Goal: Transaction & Acquisition: Purchase product/service

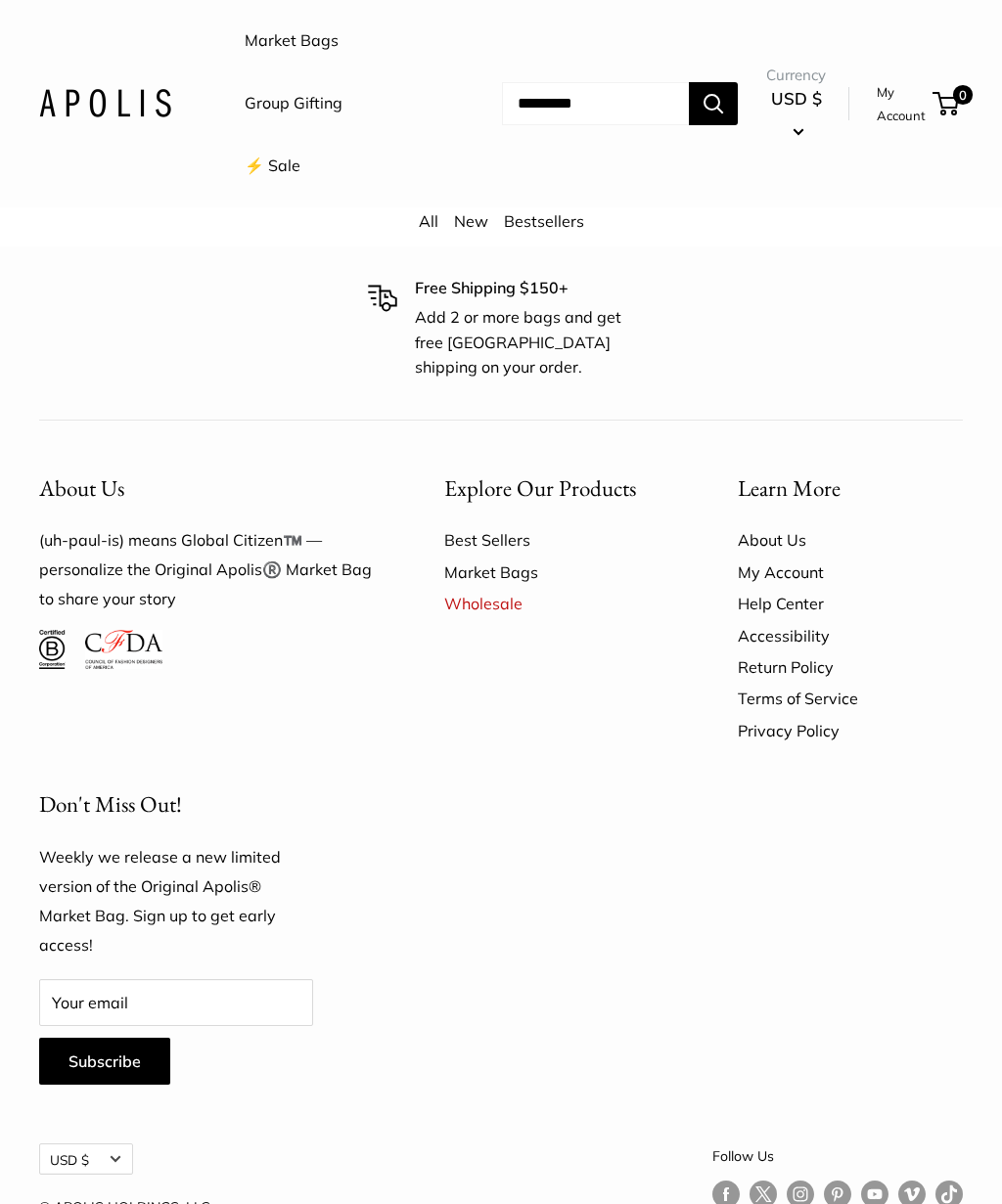
scroll to position [1525, 0]
click at [480, 533] on link "Best Sellers" at bounding box center [556, 541] width 225 height 32
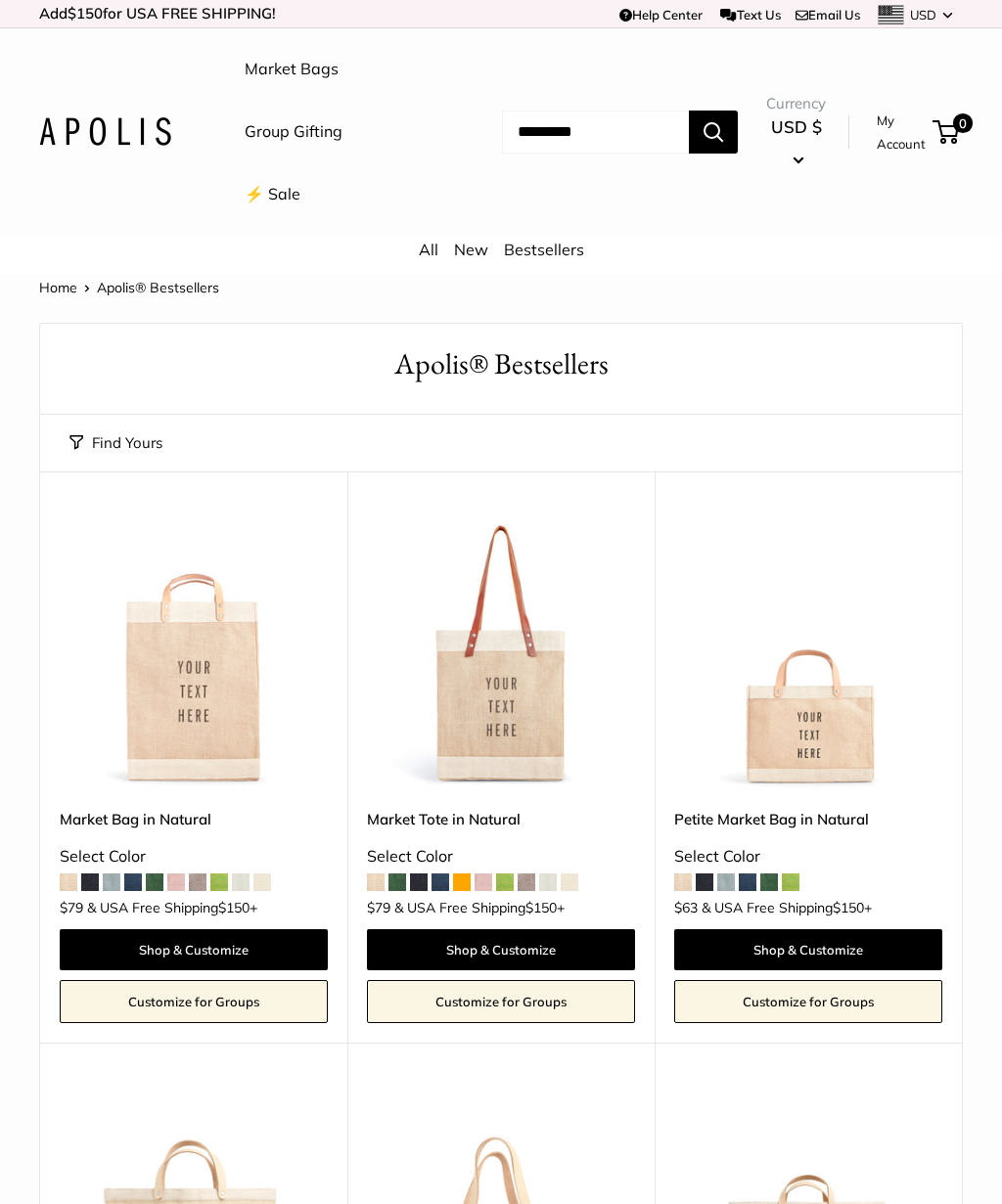
click at [460, 874] on span at bounding box center [462, 882] width 18 height 18
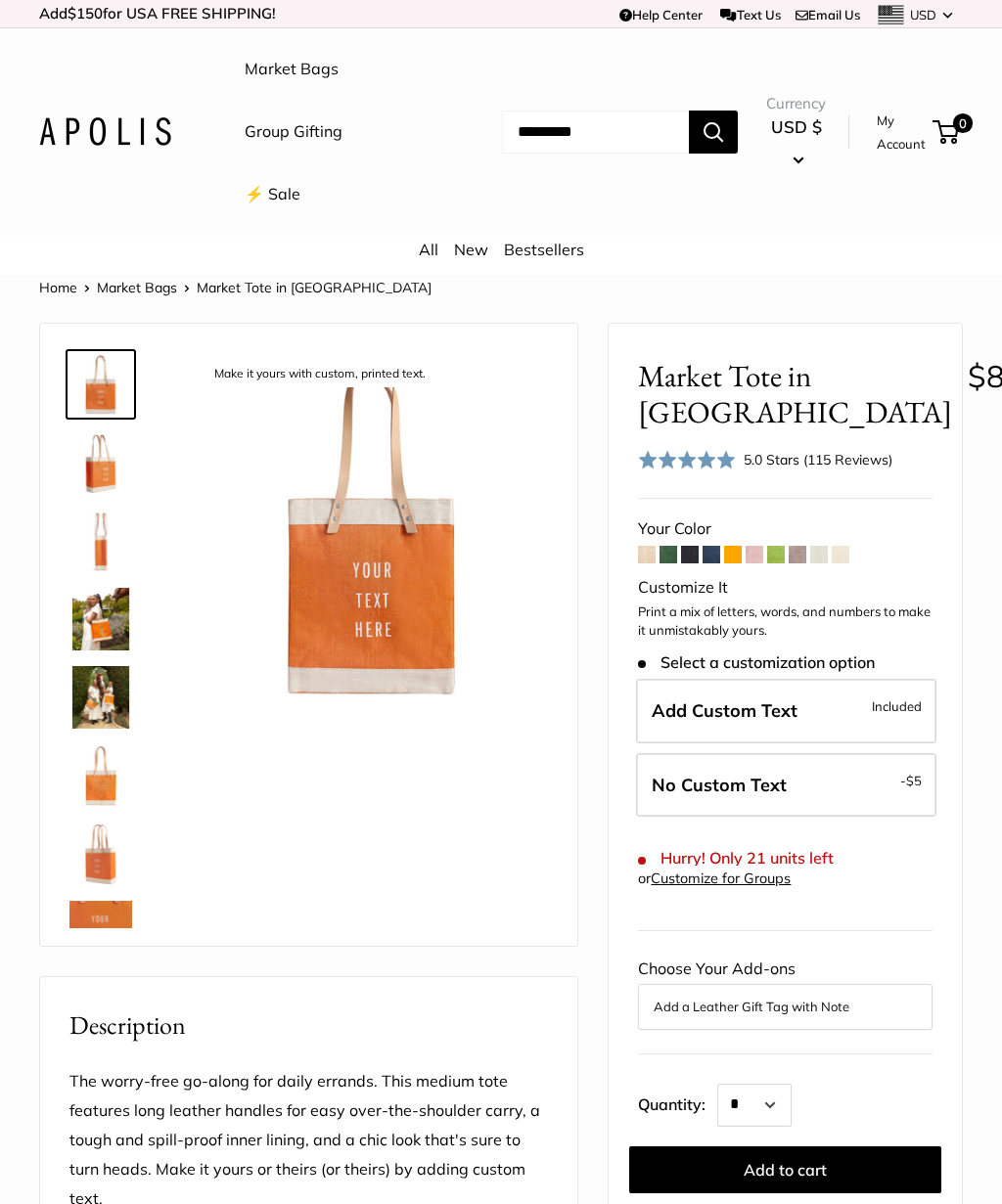
click at [764, 559] on span at bounding box center [755, 555] width 18 height 18
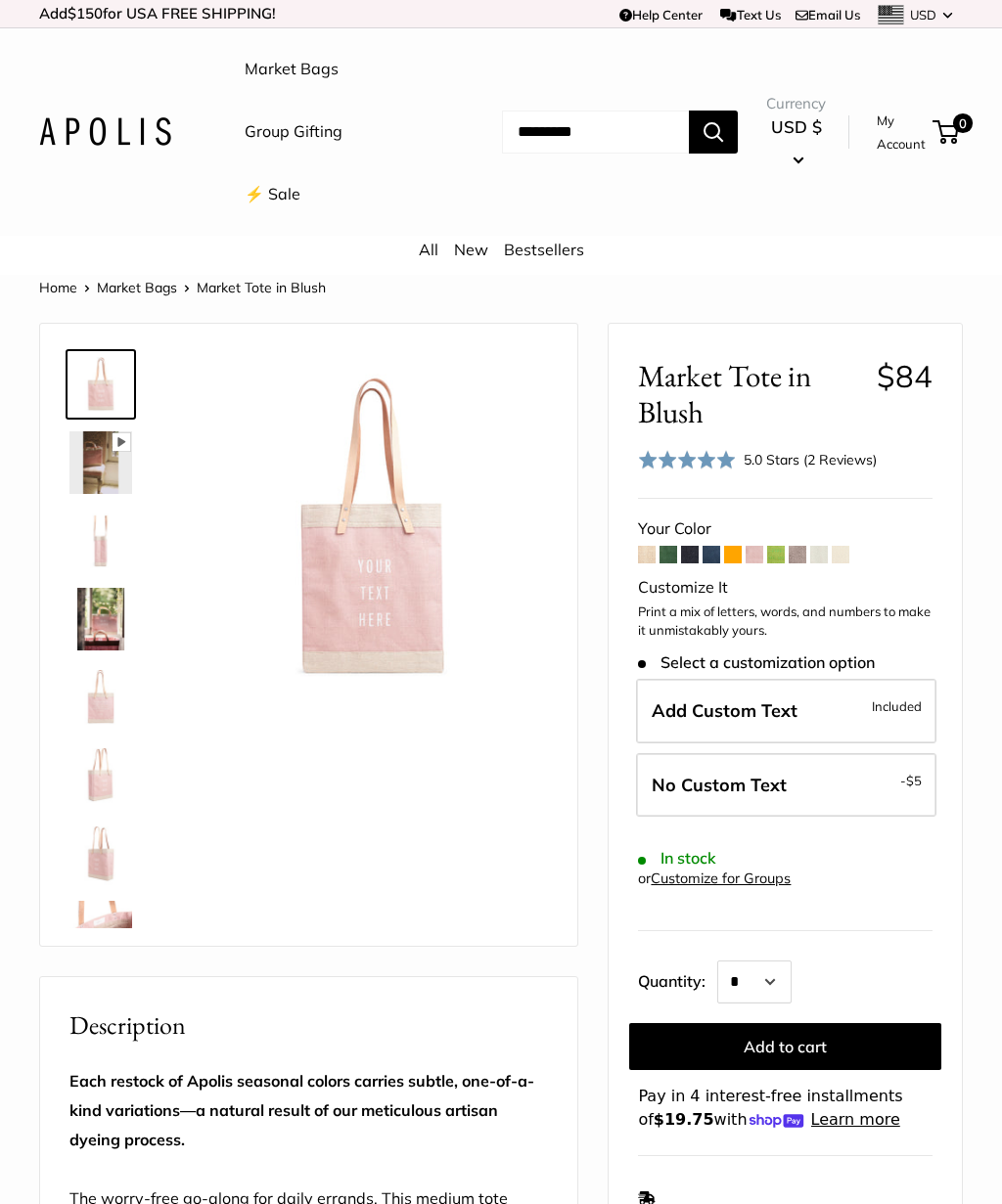
click at [849, 546] on span at bounding box center [841, 555] width 18 height 18
